Goal: Information Seeking & Learning: Learn about a topic

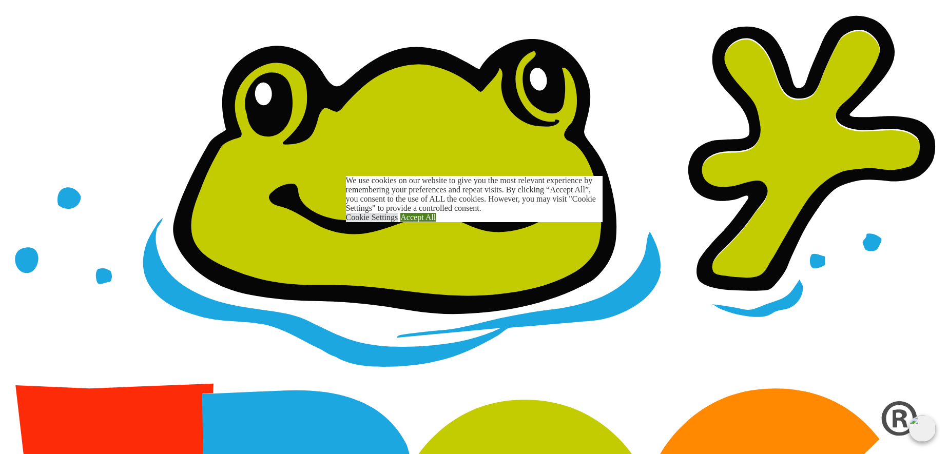
click at [436, 222] on link "Accept All" at bounding box center [417, 217] width 35 height 9
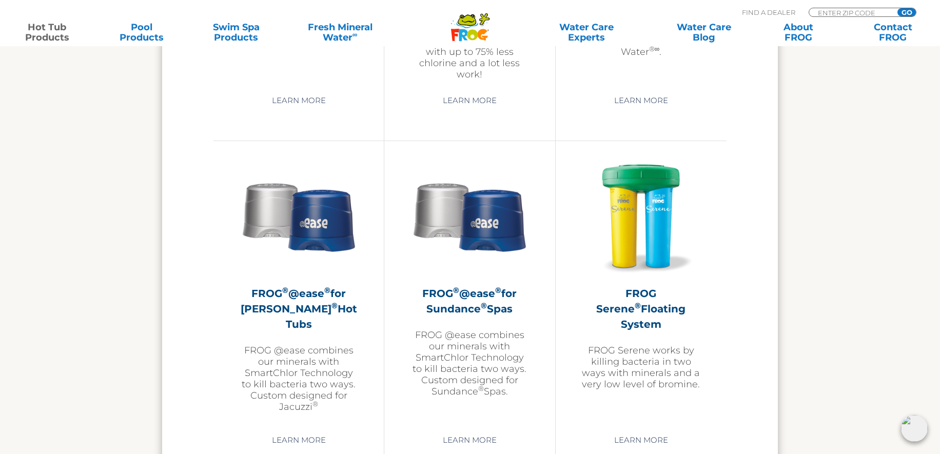
scroll to position [1813, 0]
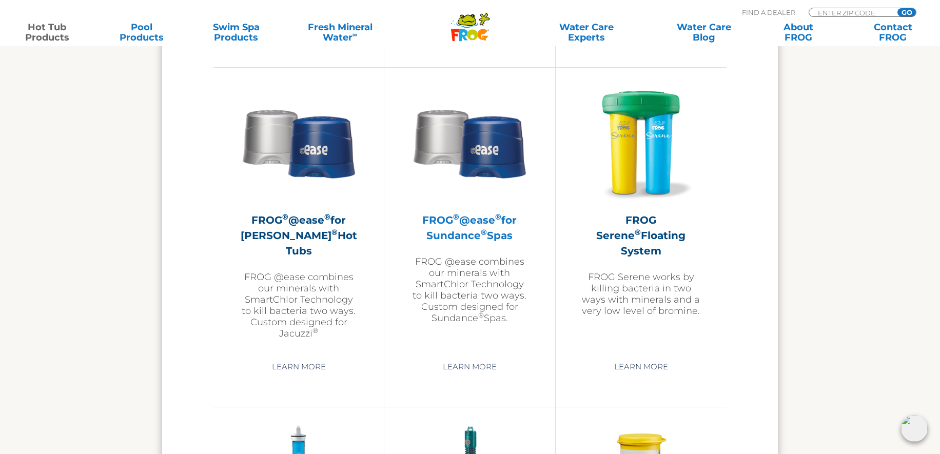
click at [489, 164] on img at bounding box center [469, 142] width 119 height 119
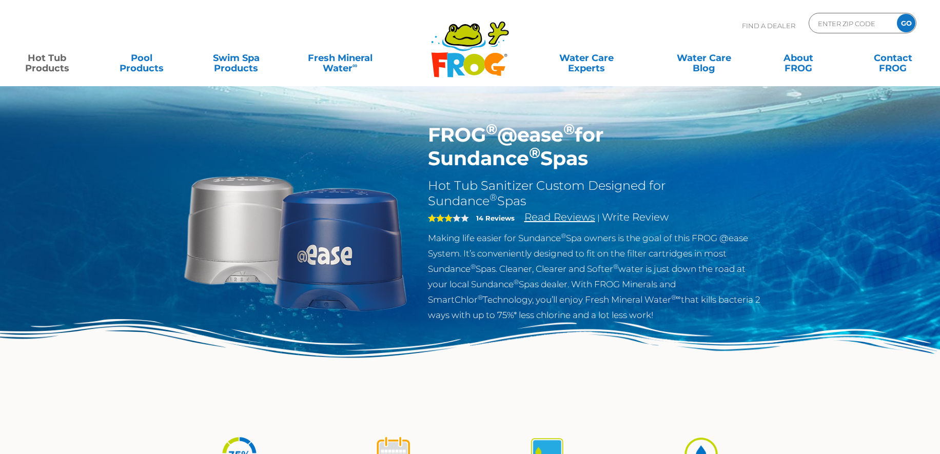
click at [555, 218] on link "Read Reviews" at bounding box center [559, 217] width 71 height 12
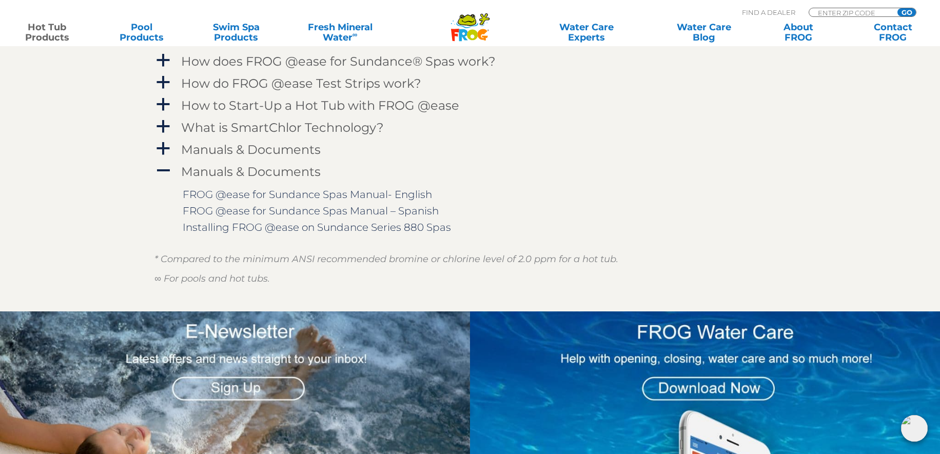
scroll to position [967, 0]
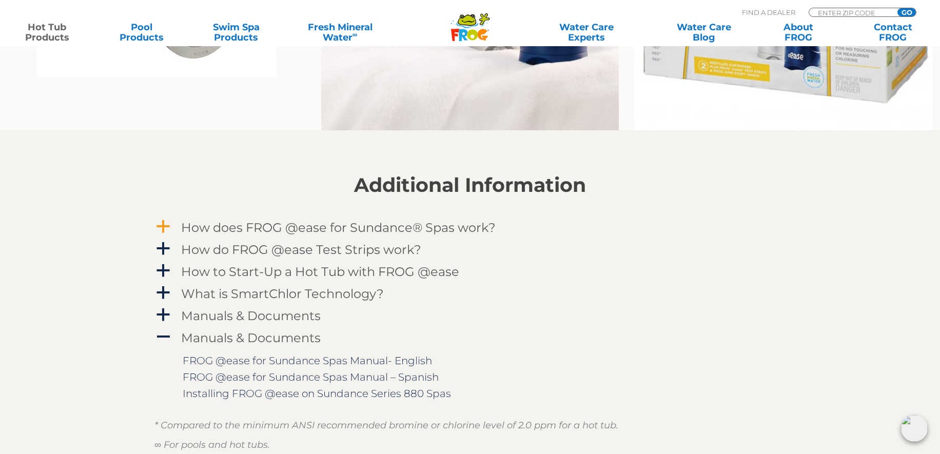
click at [159, 222] on span "a" at bounding box center [162, 226] width 15 height 15
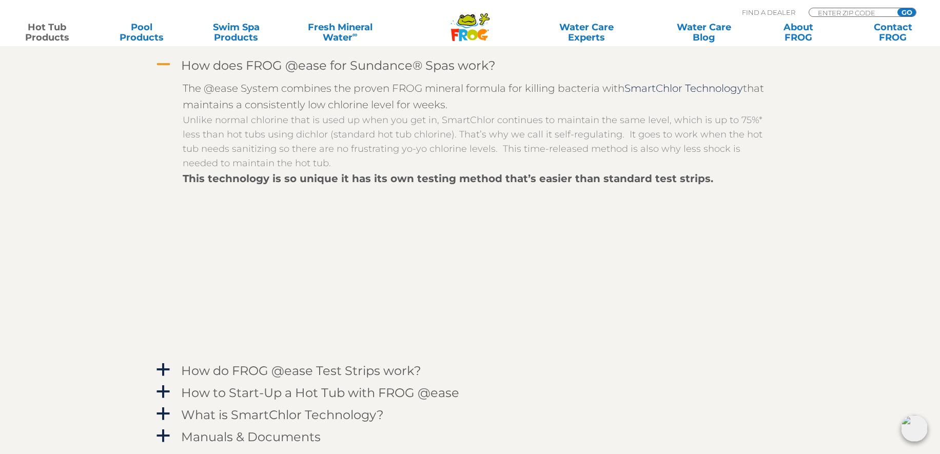
scroll to position [1213, 0]
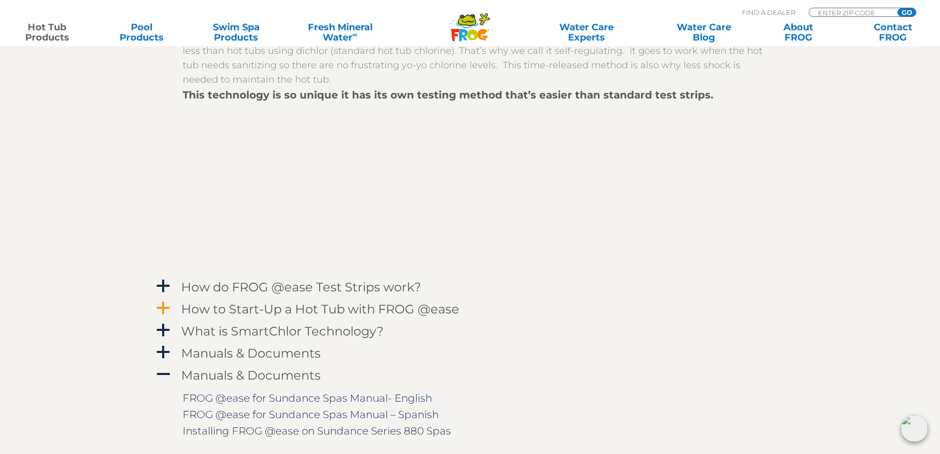
click at [165, 304] on span "a" at bounding box center [162, 308] width 15 height 15
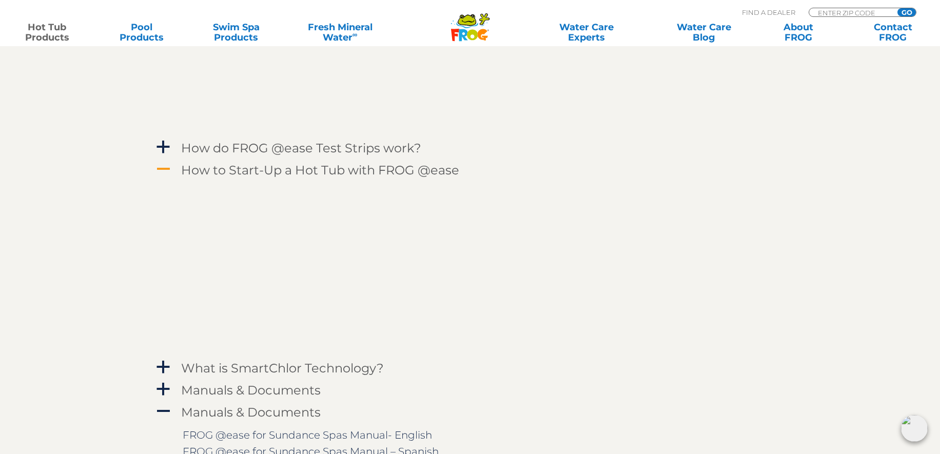
scroll to position [1393, 0]
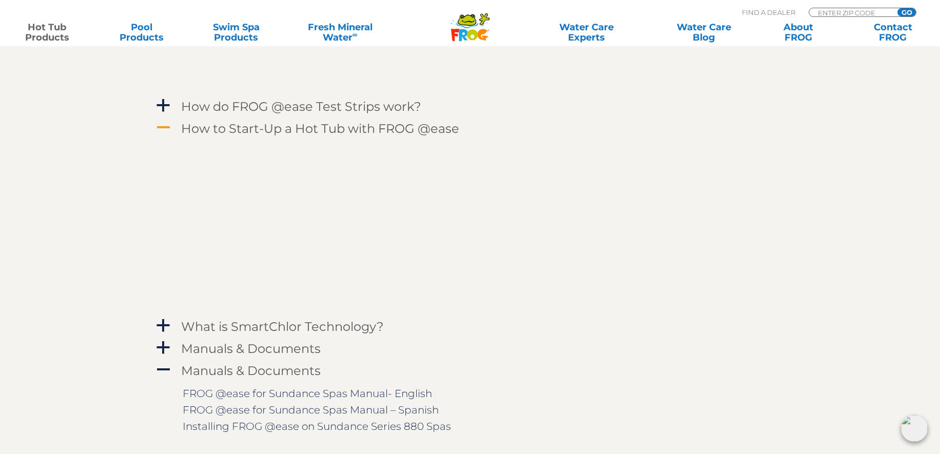
click at [162, 124] on span "A" at bounding box center [162, 127] width 15 height 15
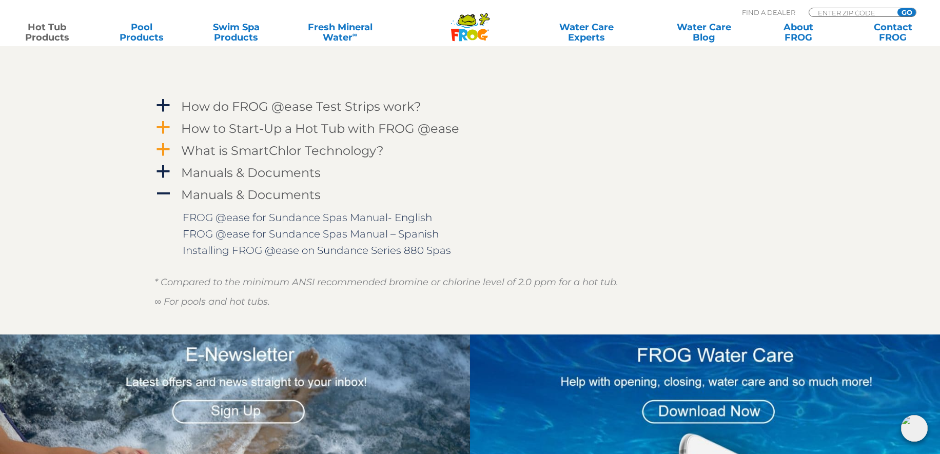
click at [161, 149] on span "a" at bounding box center [162, 149] width 15 height 15
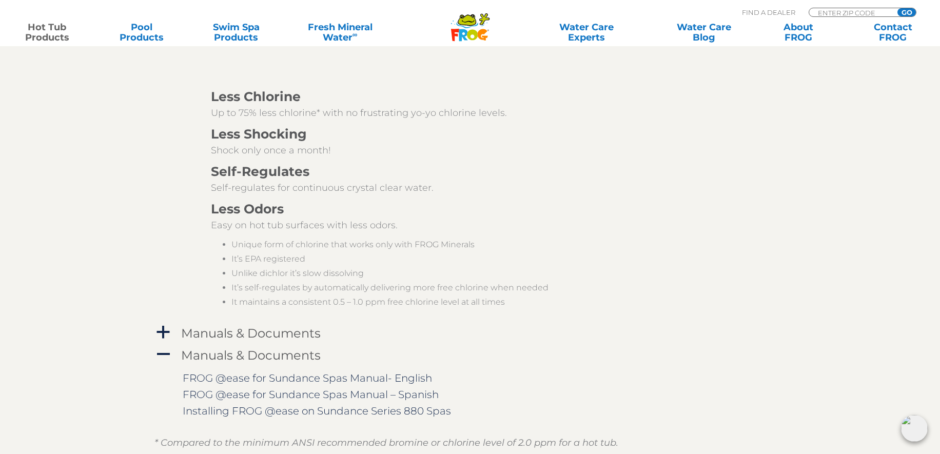
scroll to position [1177, 0]
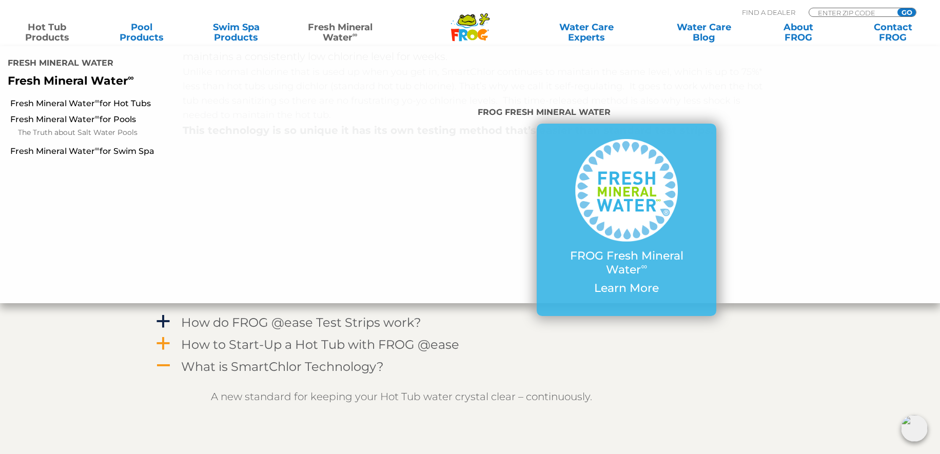
click at [338, 31] on link "Fresh Mineral Water ∞" at bounding box center [340, 32] width 92 height 21
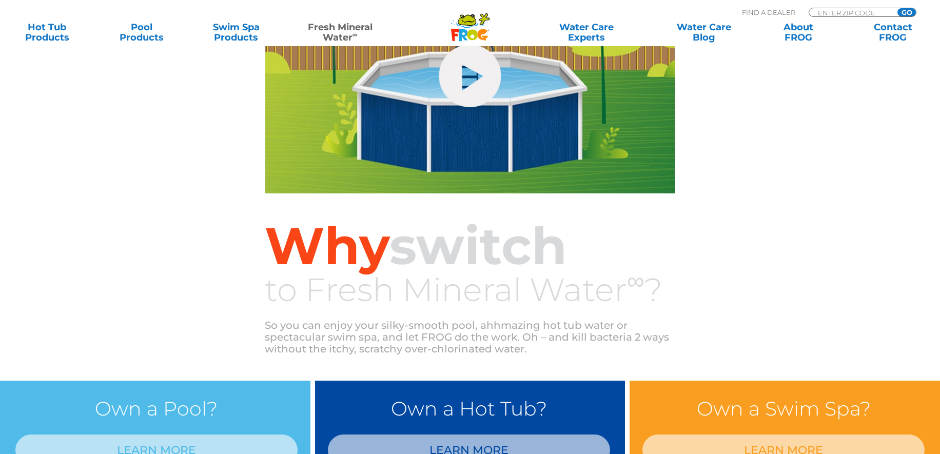
scroll to position [666, 0]
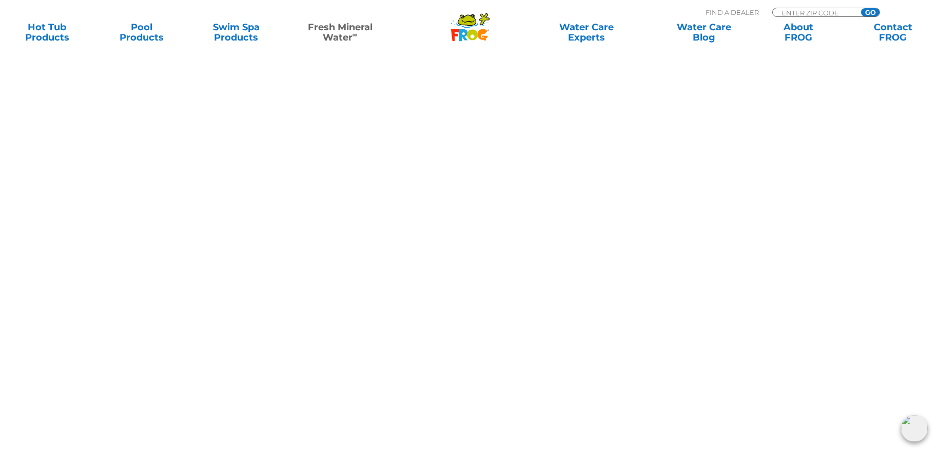
scroll to position [724, 0]
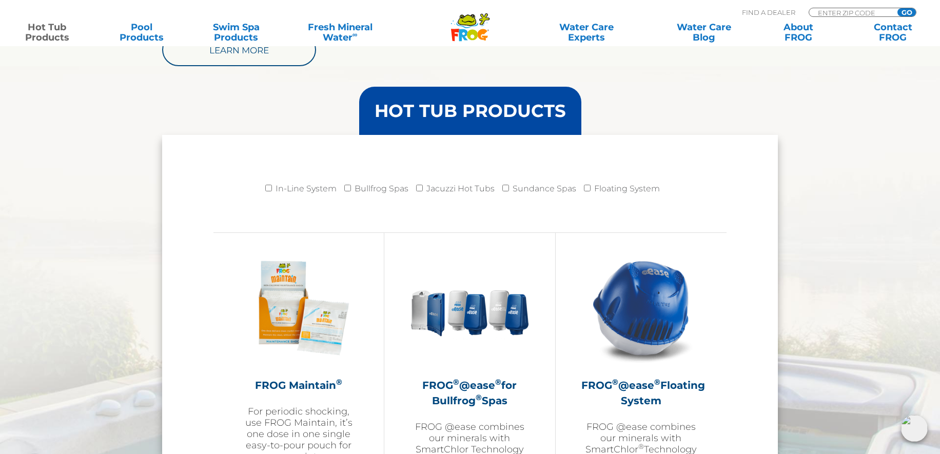
scroll to position [777, 0]
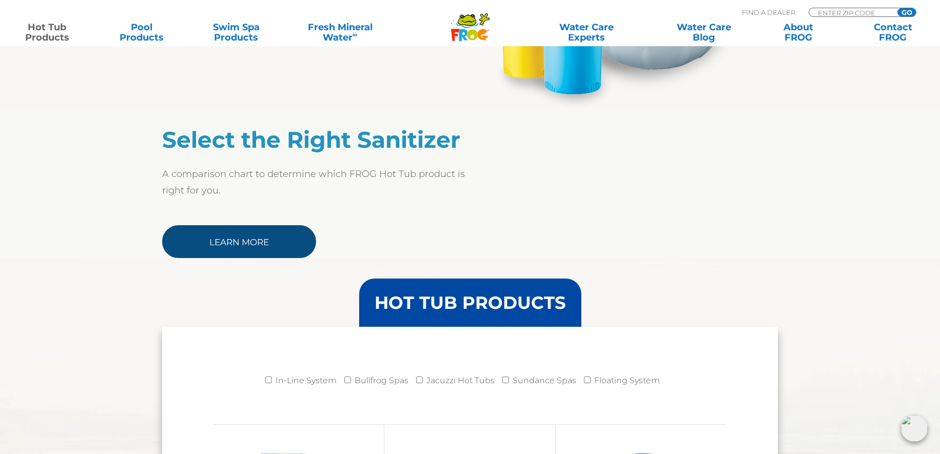
click at [241, 239] on link "Learn More" at bounding box center [239, 241] width 154 height 33
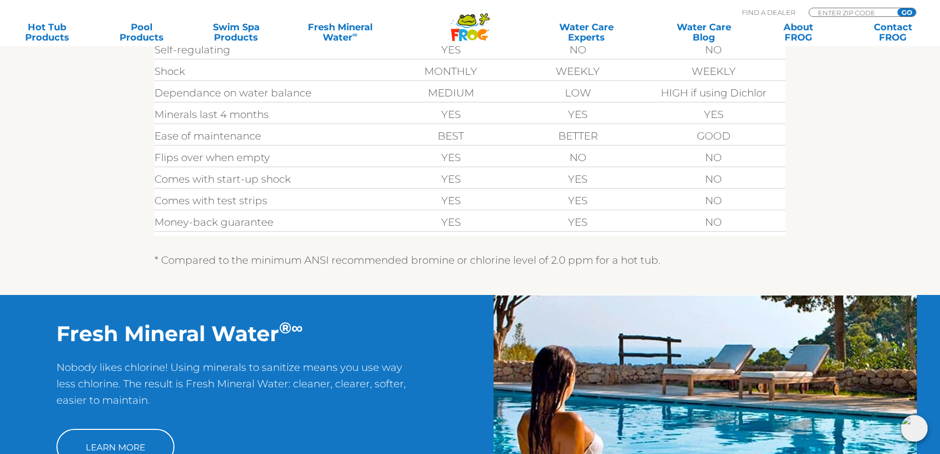
scroll to position [93, 0]
